Goal: Information Seeking & Learning: Learn about a topic

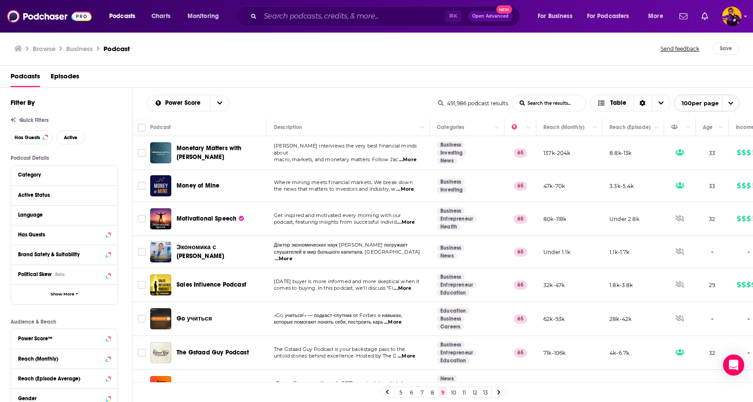
click at [486, 390] on link "13" at bounding box center [485, 392] width 9 height 11
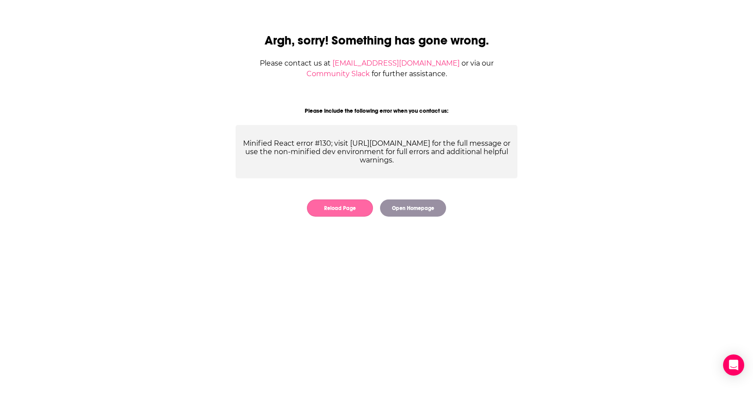
click at [355, 209] on button "Reload Page" at bounding box center [340, 208] width 66 height 17
click at [406, 207] on button "Open Homepage" at bounding box center [413, 208] width 66 height 17
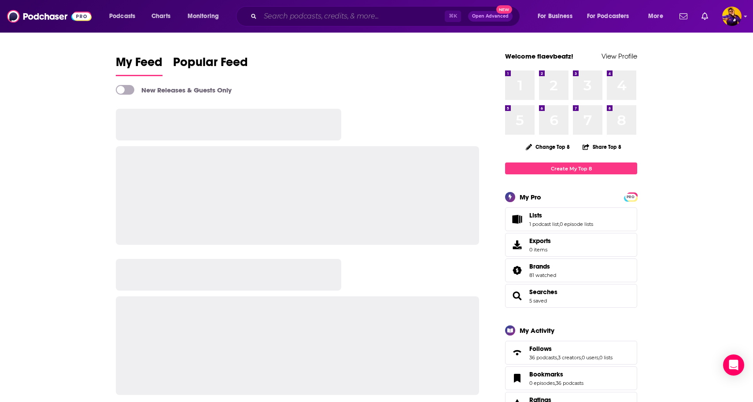
click at [322, 15] on input "Search podcasts, credits, & more..." at bounding box center [352, 16] width 185 height 14
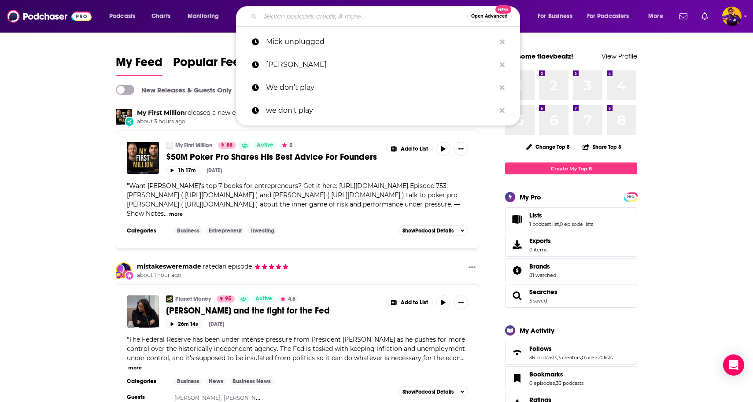
click at [299, 18] on input "Search podcasts, credits, & more..." at bounding box center [363, 16] width 207 height 14
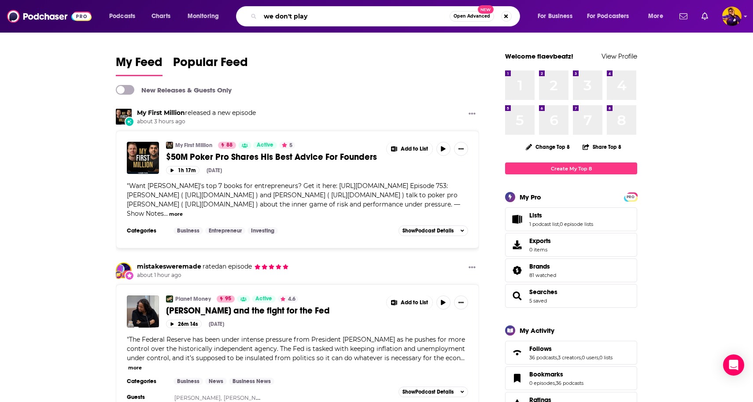
type input "we don't play"
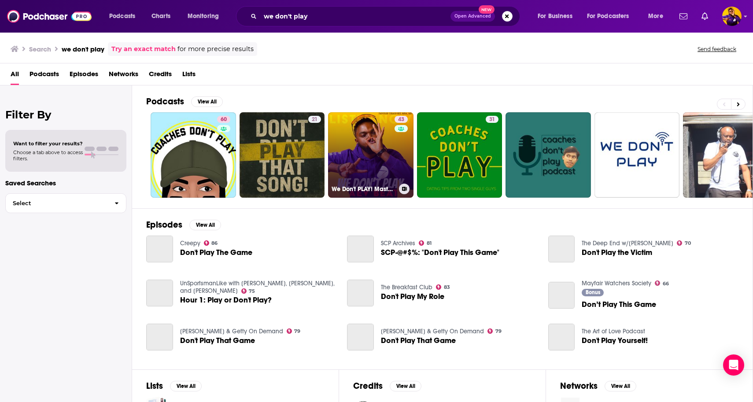
click at [371, 147] on link "43 We Don't PLAY! Master AI SEO & Email | Pinterest Business = Digital Marketin…" at bounding box center [370, 154] width 85 height 85
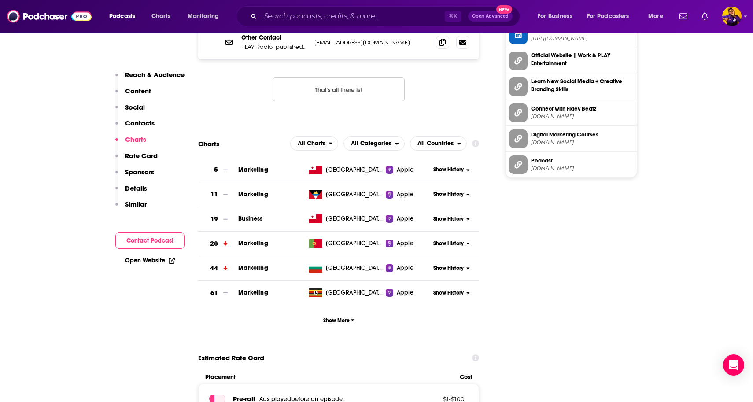
scroll to position [1038, 0]
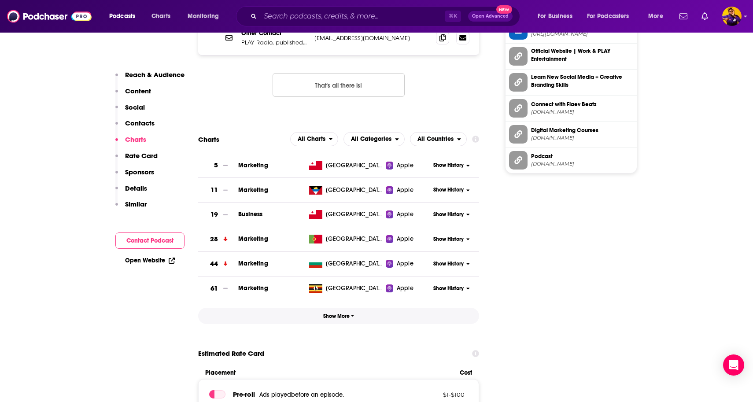
click at [343, 313] on span "Show More" at bounding box center [338, 316] width 31 height 6
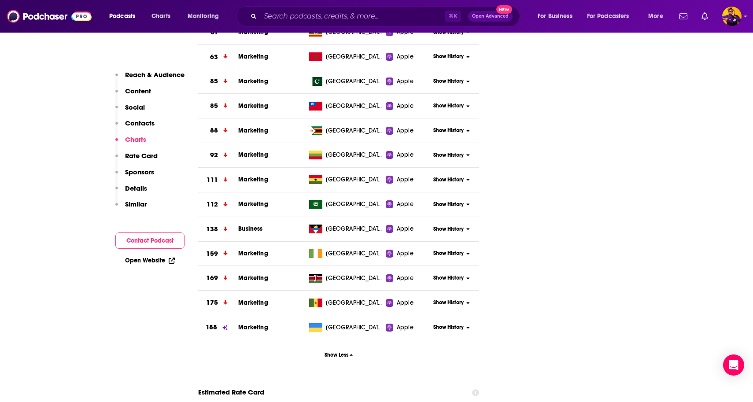
scroll to position [1449, 0]
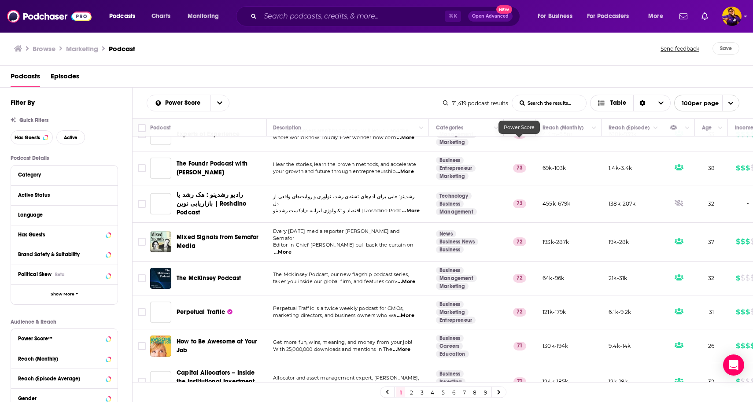
scroll to position [1868, 1]
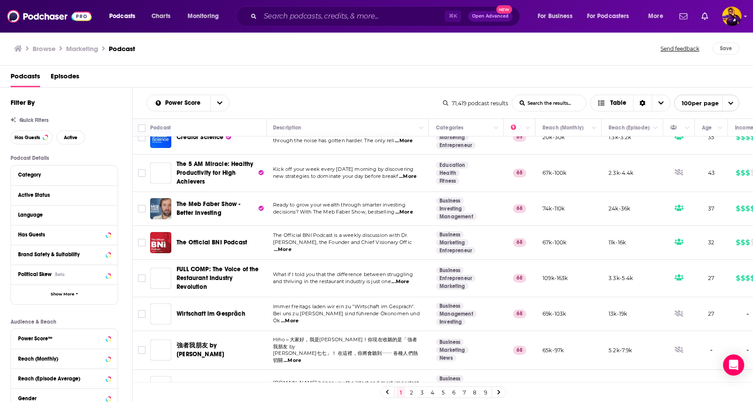
click at [487, 394] on link "9" at bounding box center [485, 392] width 9 height 11
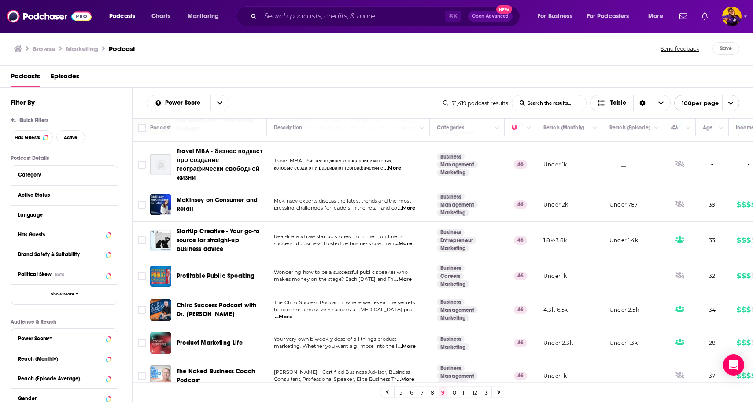
click at [429, 392] on link "8" at bounding box center [432, 392] width 9 height 11
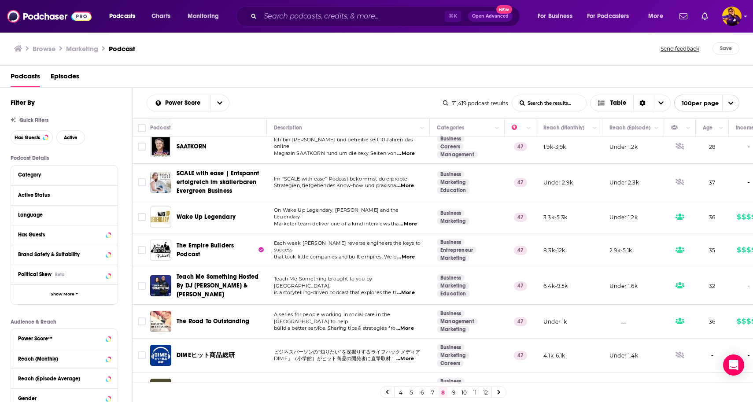
scroll to position [3288, 0]
click at [452, 394] on link "9" at bounding box center [453, 392] width 9 height 11
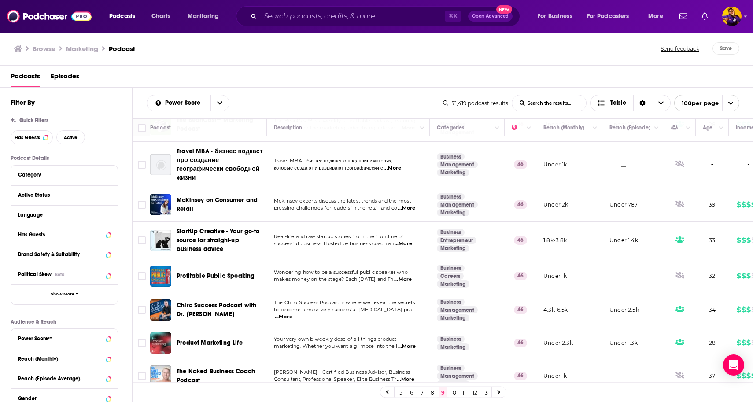
click at [453, 391] on link "10" at bounding box center [453, 392] width 9 height 11
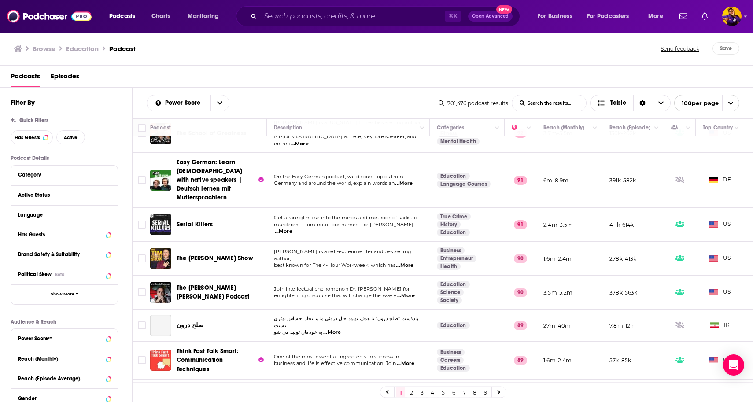
scroll to position [436, 0]
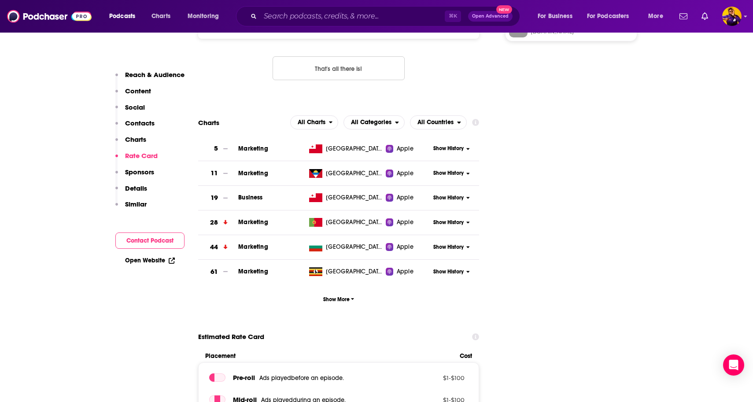
scroll to position [1148, 0]
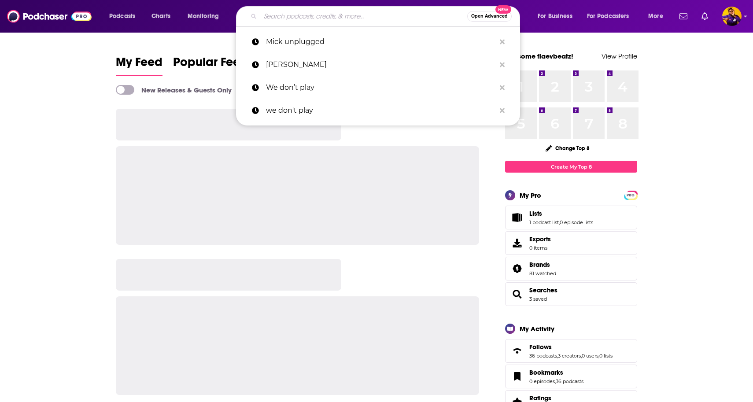
click at [320, 14] on input "Search podcasts, credits, & more..." at bounding box center [363, 16] width 207 height 14
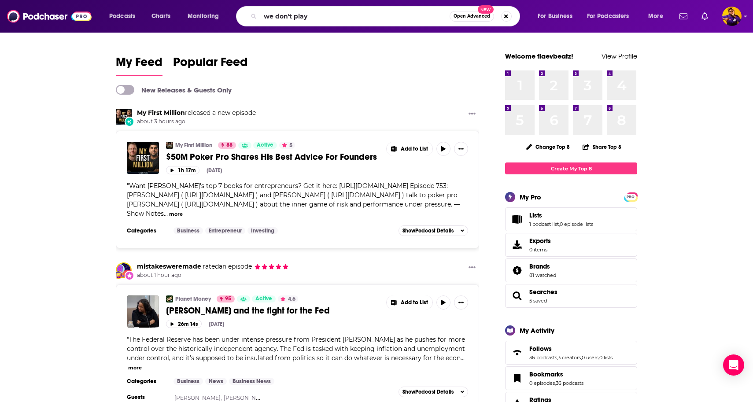
type input "we don't play"
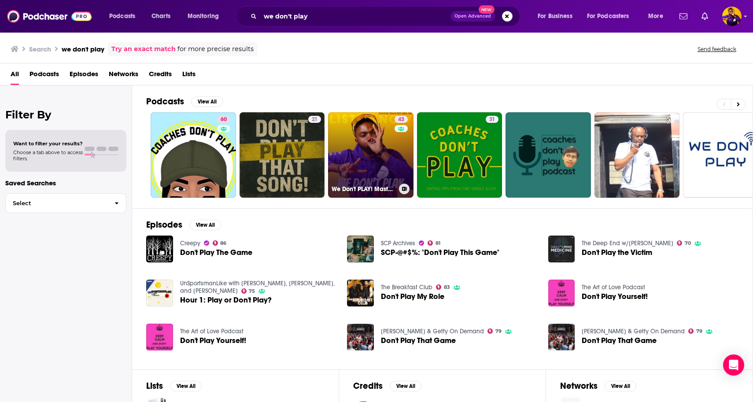
click at [374, 143] on link "43 We Don't PLAY! Master AI SEO & Email | Pinterest Business = Digital Marketin…" at bounding box center [370, 154] width 85 height 85
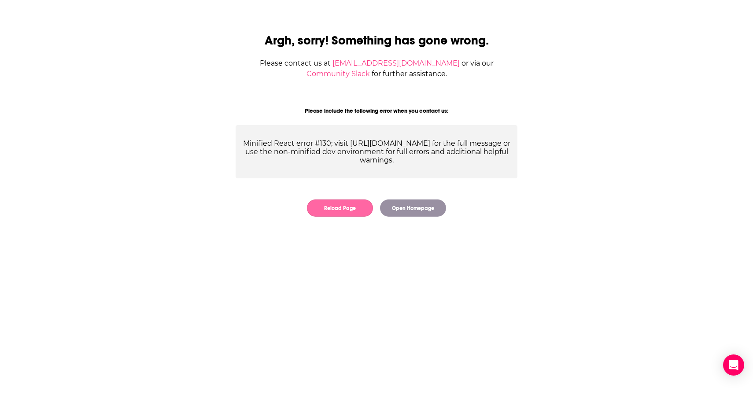
click at [358, 212] on button "Reload Page" at bounding box center [340, 208] width 66 height 17
click at [416, 210] on button "Open Homepage" at bounding box center [413, 208] width 66 height 17
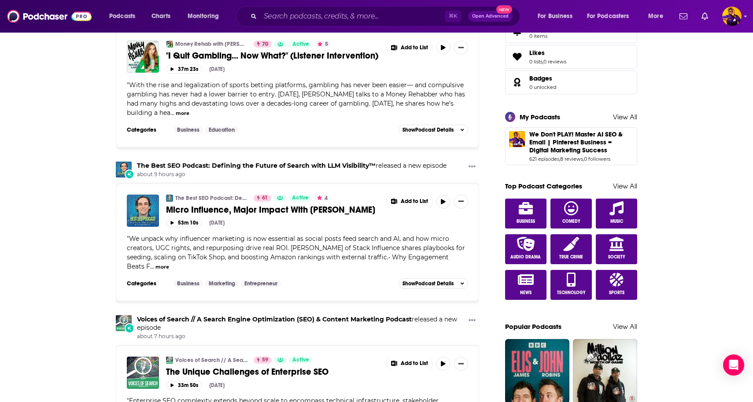
scroll to position [461, 0]
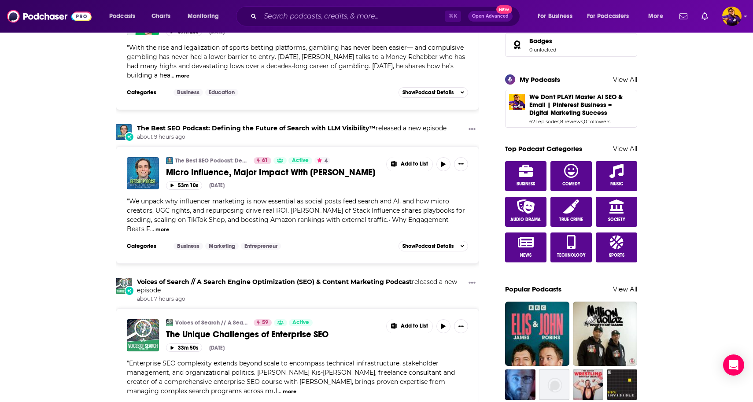
click at [121, 131] on img "The Best SEO Podcast: Defining the Future of Search with LLM Visibility™" at bounding box center [124, 132] width 16 height 16
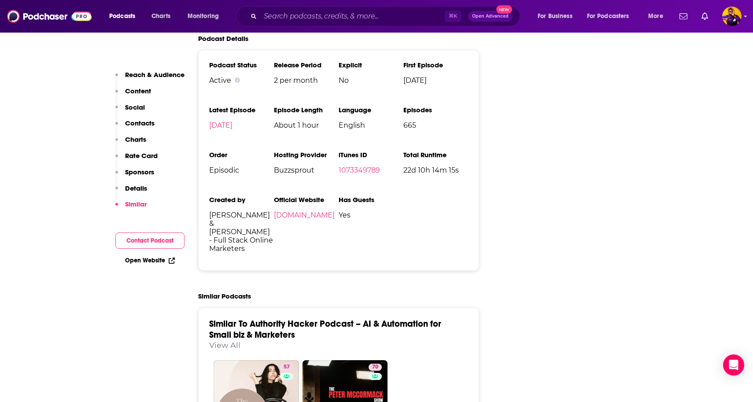
scroll to position [1443, 0]
